Goal: Find specific page/section: Find specific page/section

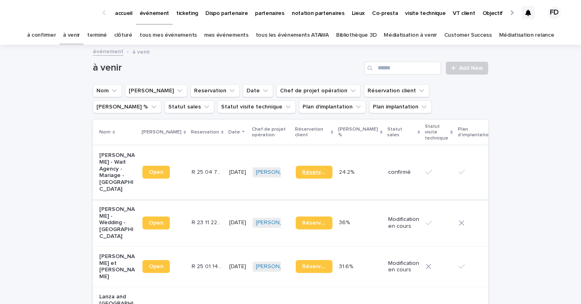
click at [308, 170] on span "Réservation" at bounding box center [314, 172] width 24 height 6
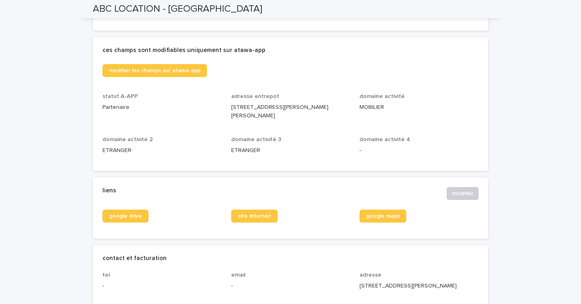
scroll to position [187, 0]
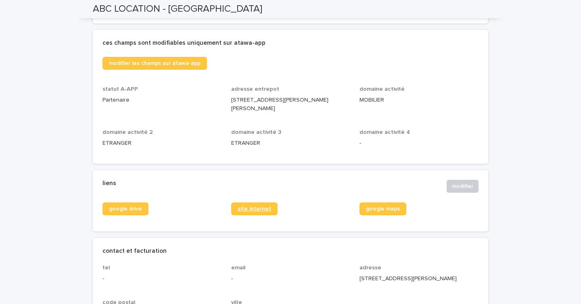
click at [263, 214] on link "site internet" at bounding box center [254, 208] width 46 height 13
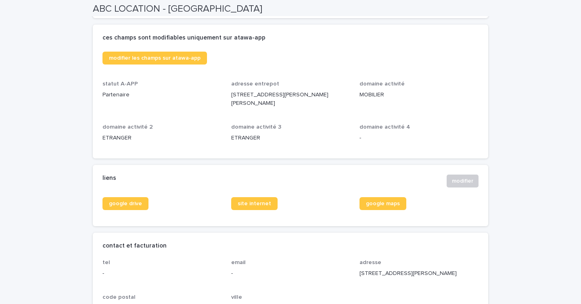
scroll to position [150, 0]
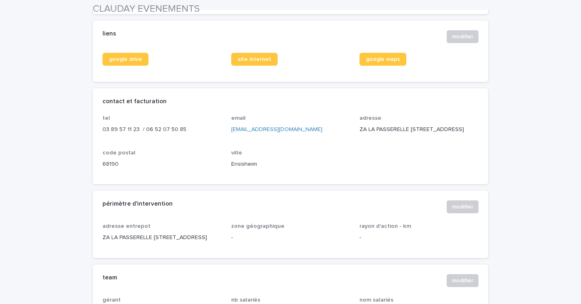
scroll to position [342, 0]
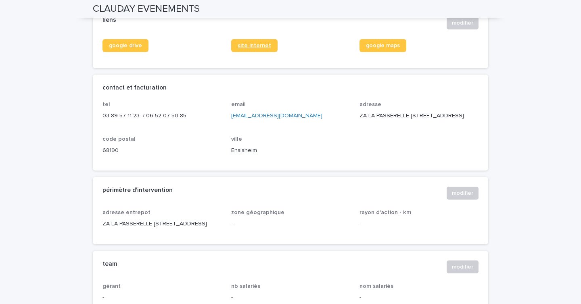
click at [262, 48] on span "site internet" at bounding box center [253, 46] width 33 height 6
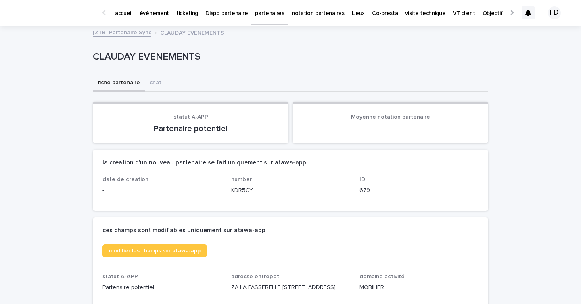
click at [127, 14] on p "accueil" at bounding box center [123, 8] width 17 height 17
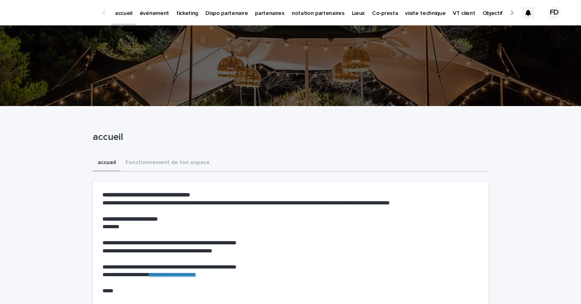
click at [143, 17] on link "événement" at bounding box center [154, 12] width 37 height 25
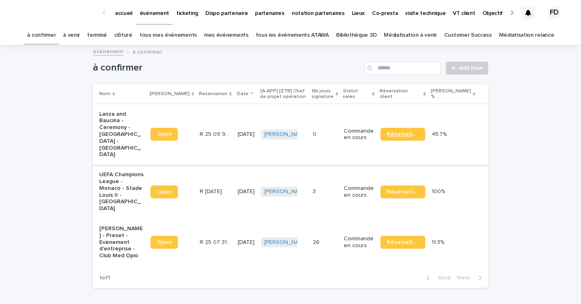
click at [425, 130] on link "Réservation" at bounding box center [402, 134] width 45 height 13
click at [418, 239] on span "Réservation" at bounding box center [403, 242] width 32 height 6
